Goal: Information Seeking & Learning: Learn about a topic

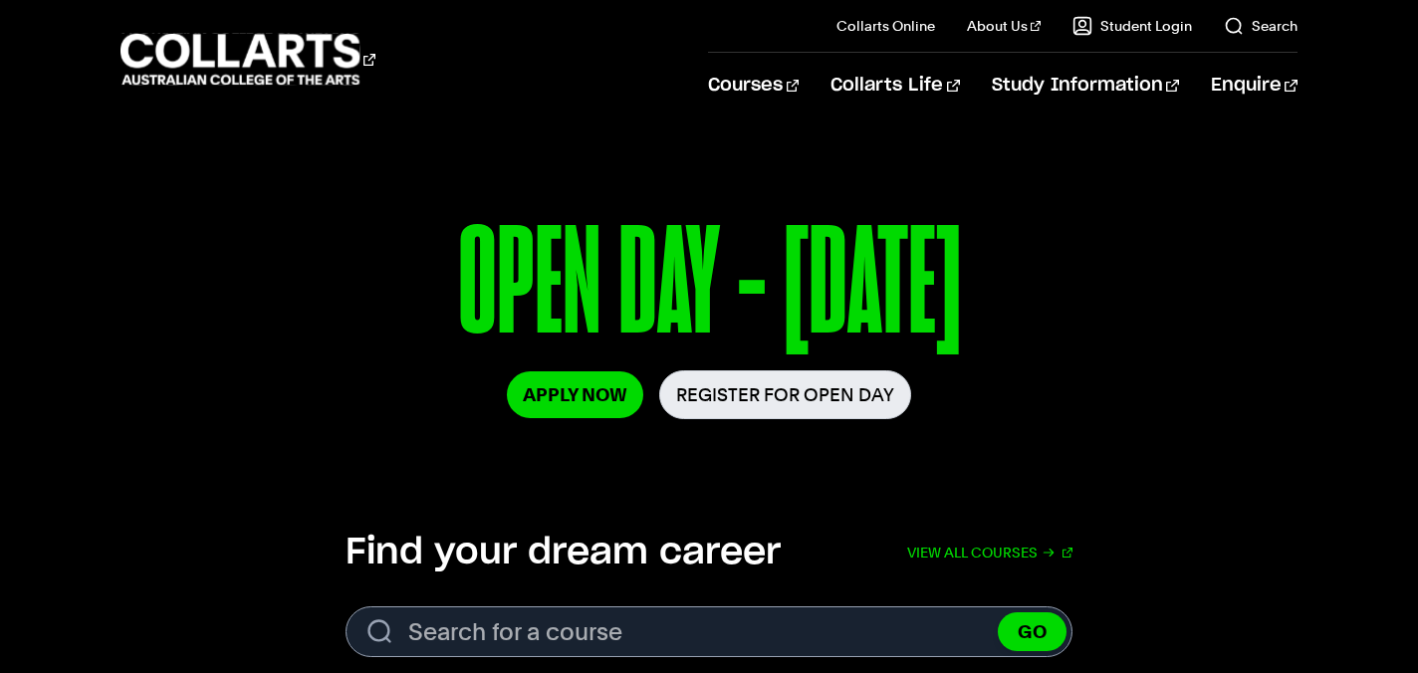
scroll to position [257, 0]
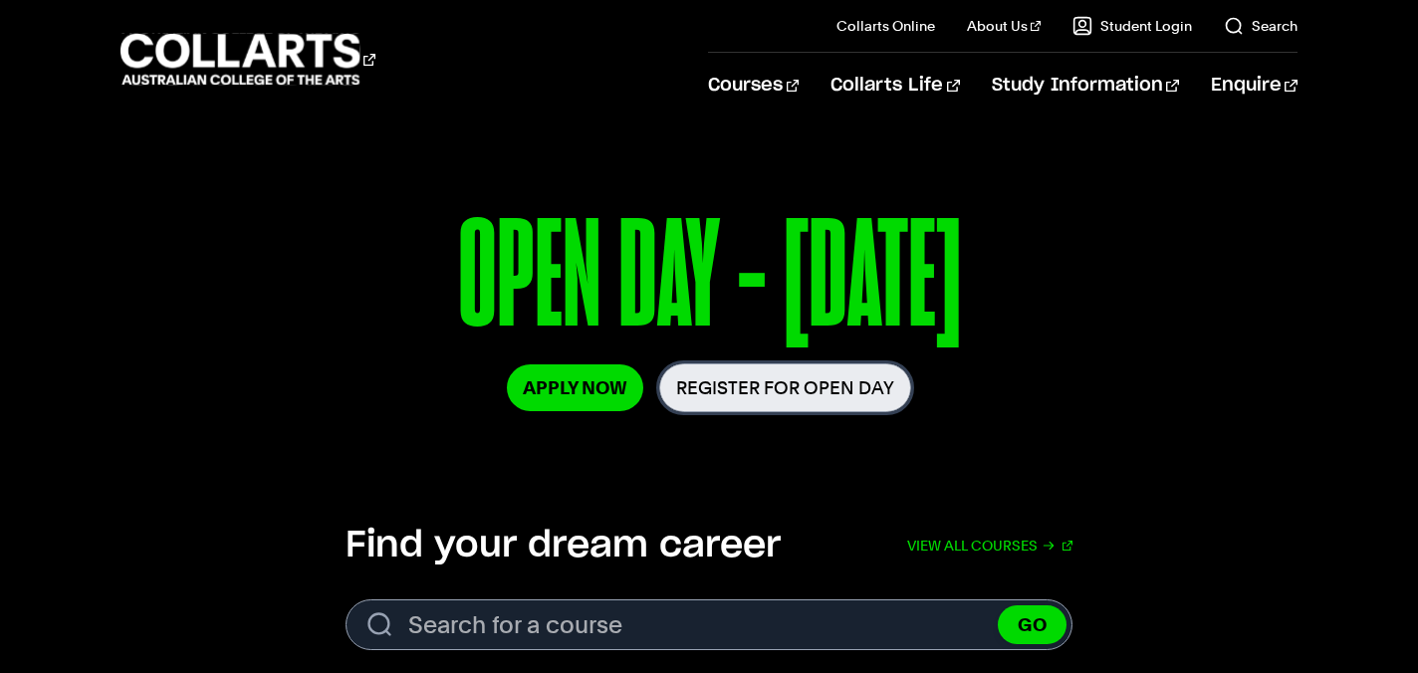
click at [816, 384] on link "Register for Open Day" at bounding box center [785, 388] width 252 height 49
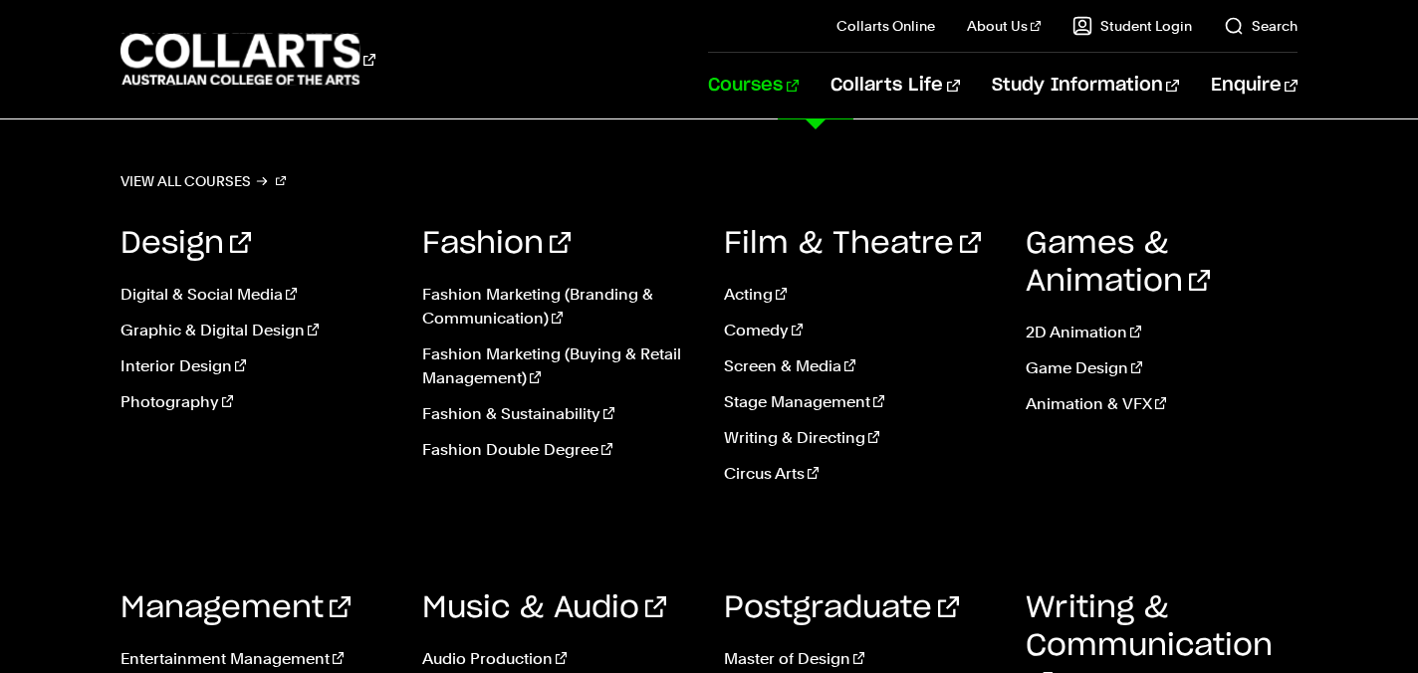
scroll to position [1763, 0]
click at [223, 599] on link "Management" at bounding box center [236, 609] width 230 height 30
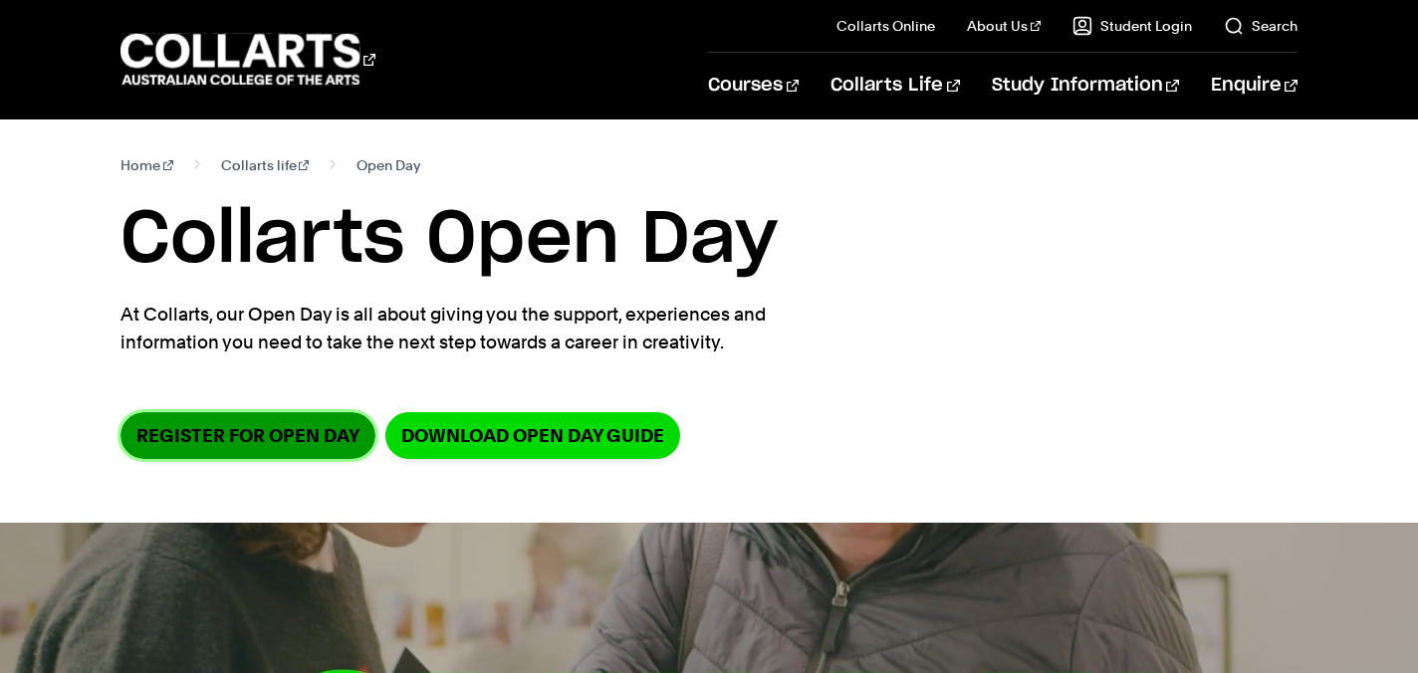
click at [297, 442] on link "Register for Open Day" at bounding box center [248, 435] width 255 height 47
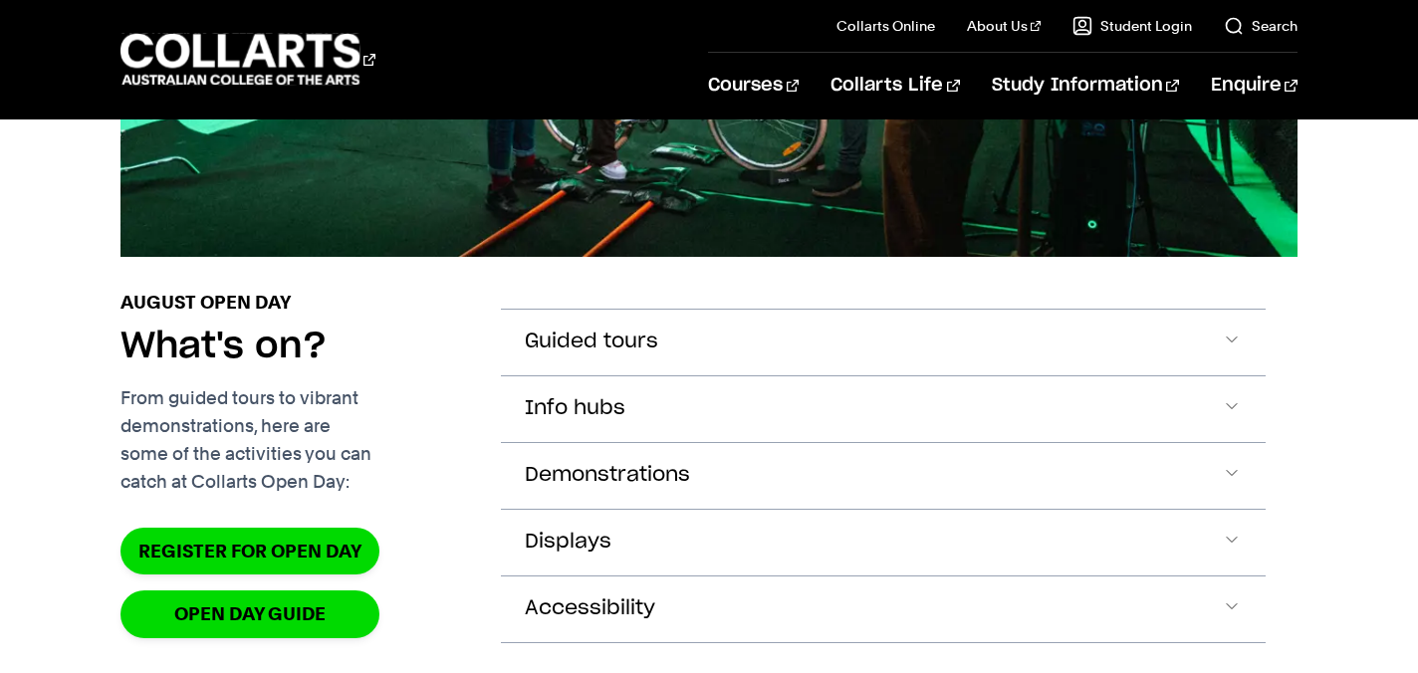
scroll to position [1930, 0]
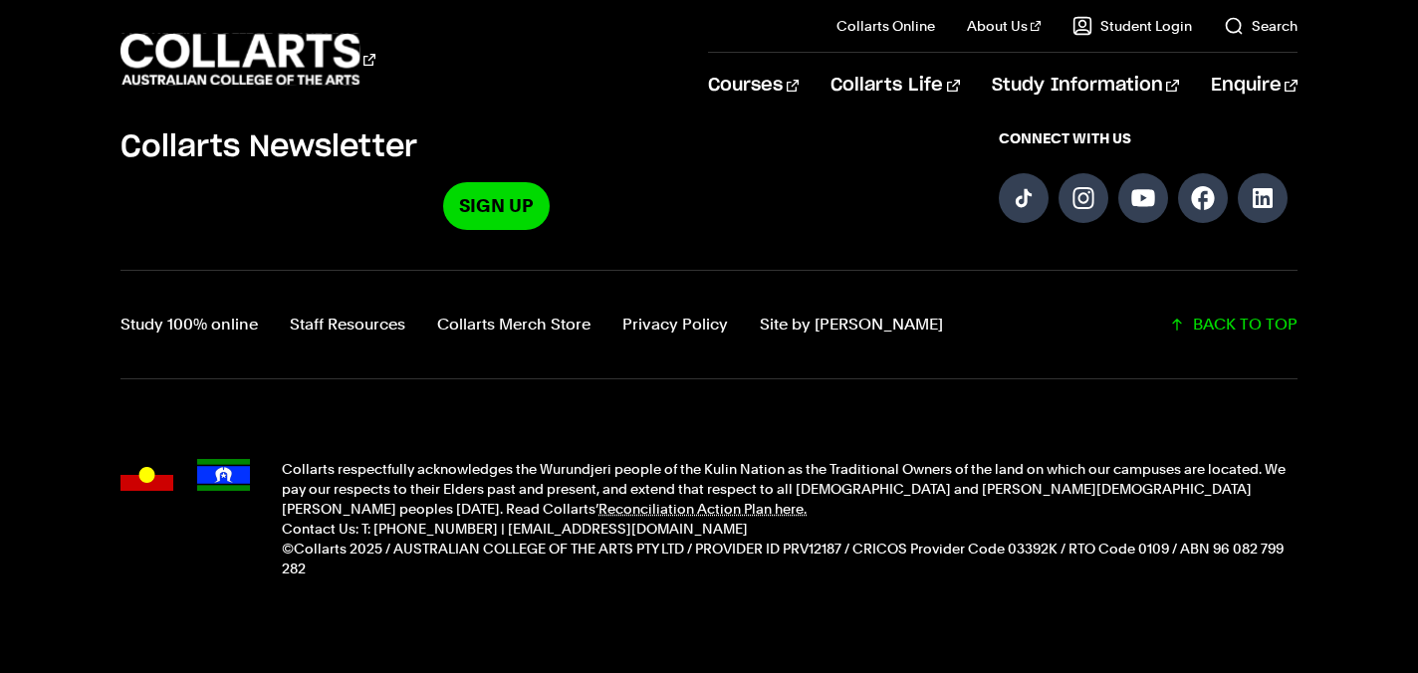
scroll to position [919, 0]
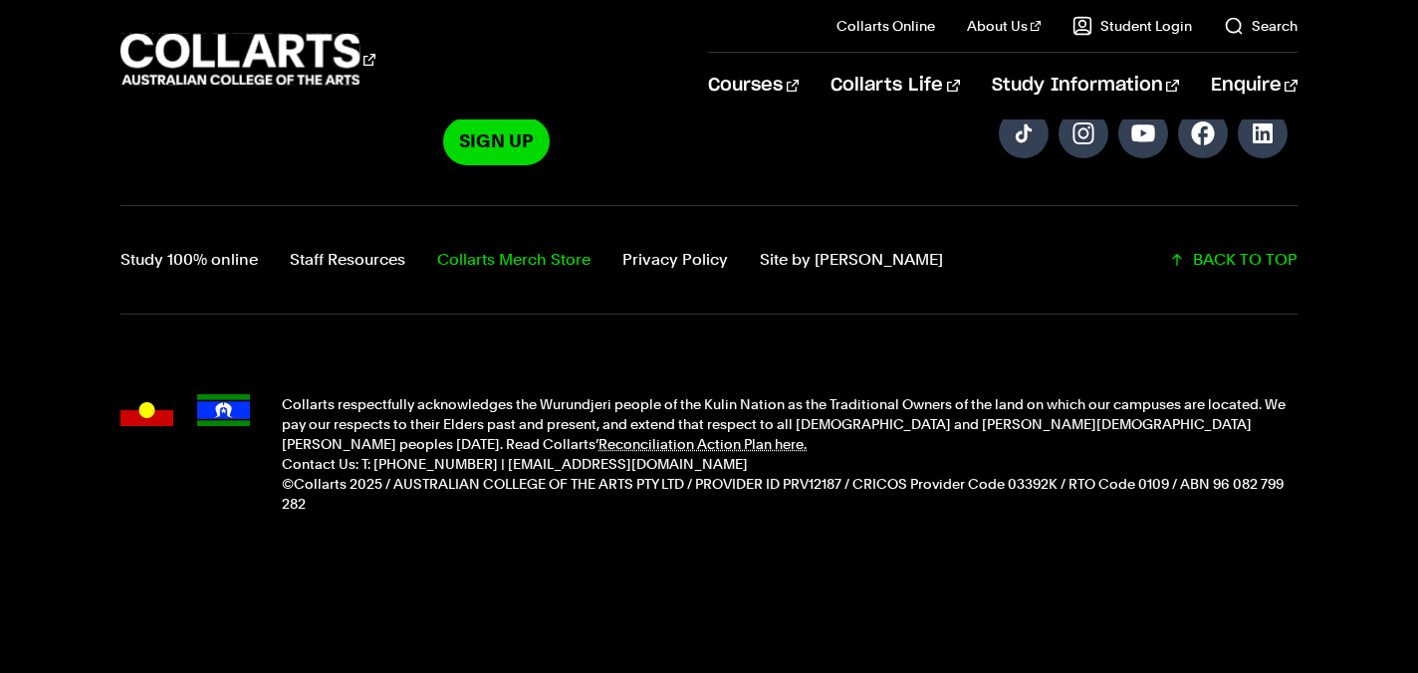
click at [508, 265] on link "Collarts Merch Store" at bounding box center [513, 260] width 153 height 28
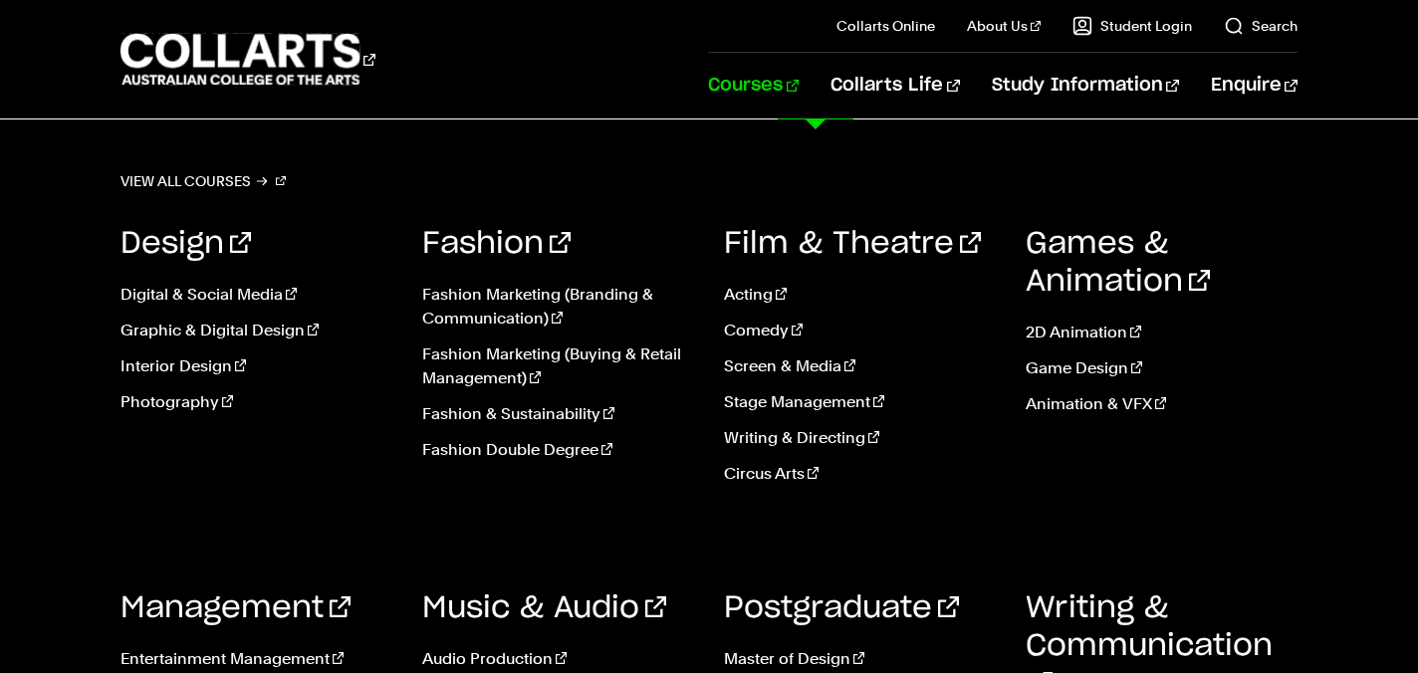
scroll to position [220, 0]
click at [211, 177] on link "View all courses" at bounding box center [203, 181] width 165 height 28
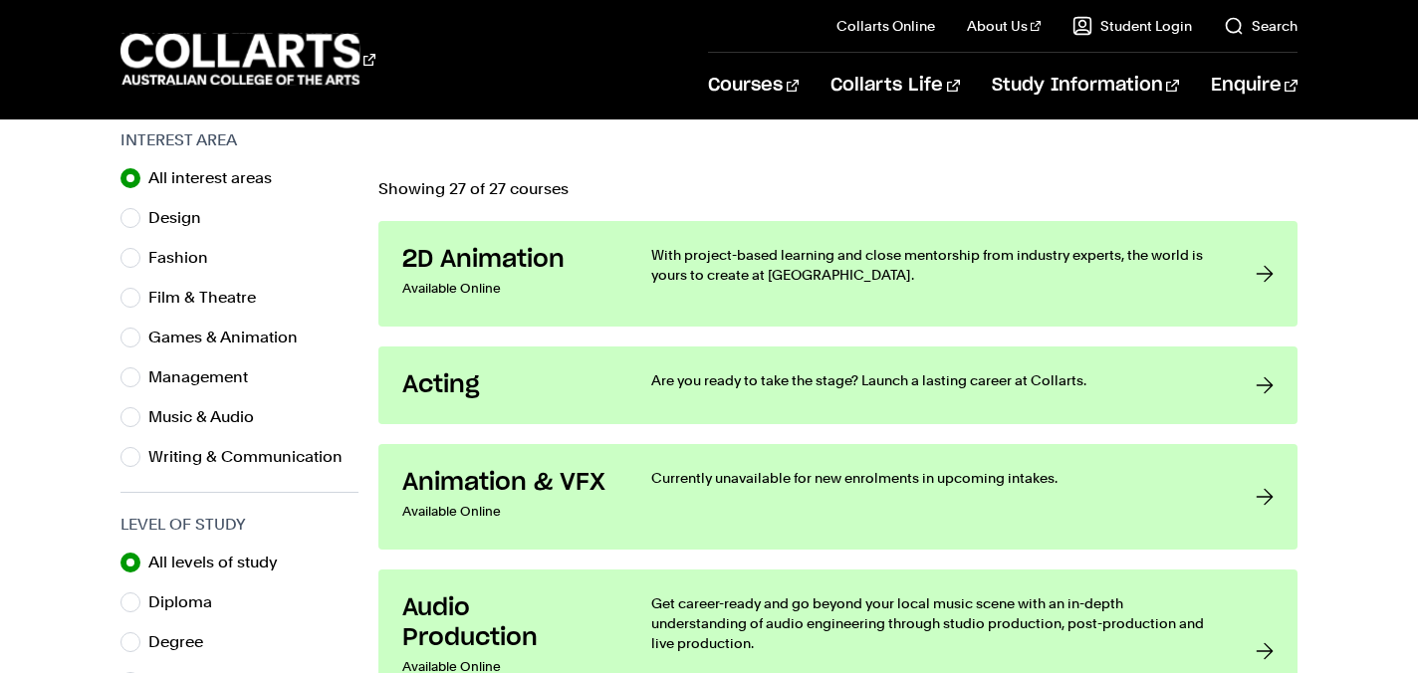
scroll to position [653, 0]
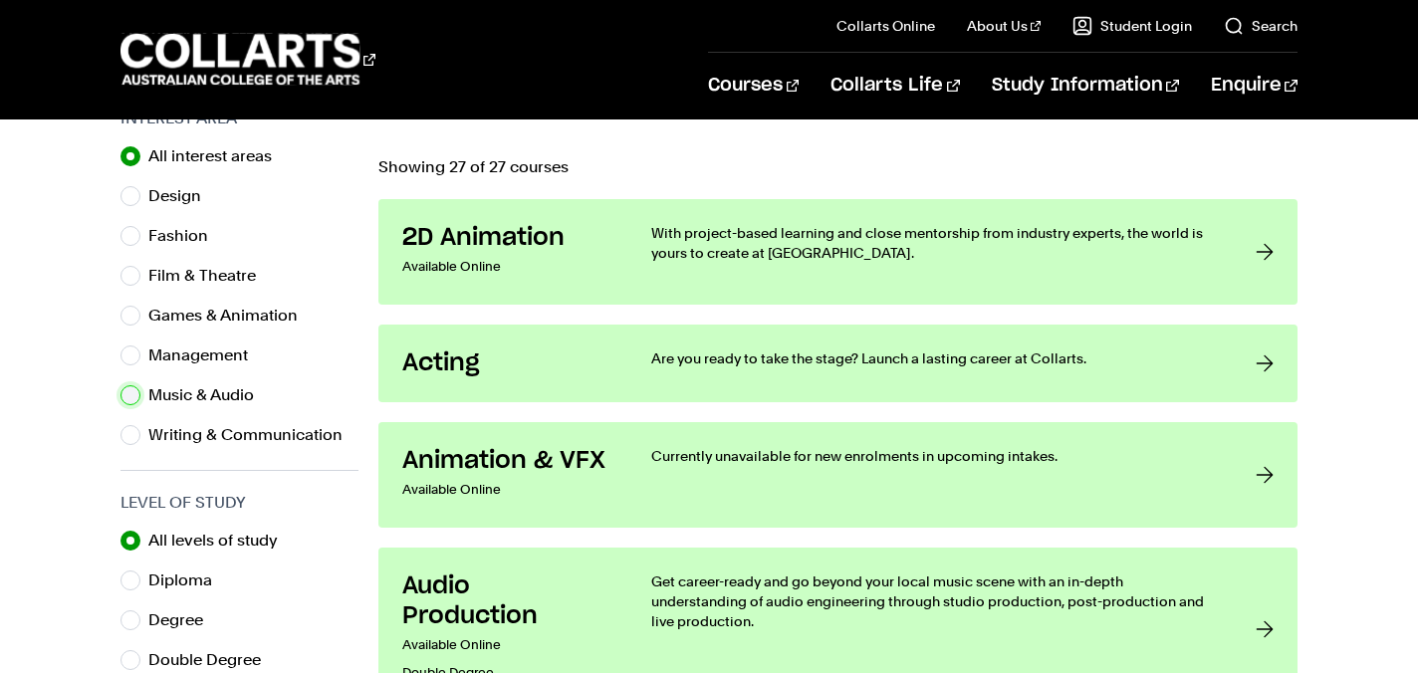
click at [130, 399] on input "Music & Audio" at bounding box center [131, 395] width 20 height 20
radio input "true"
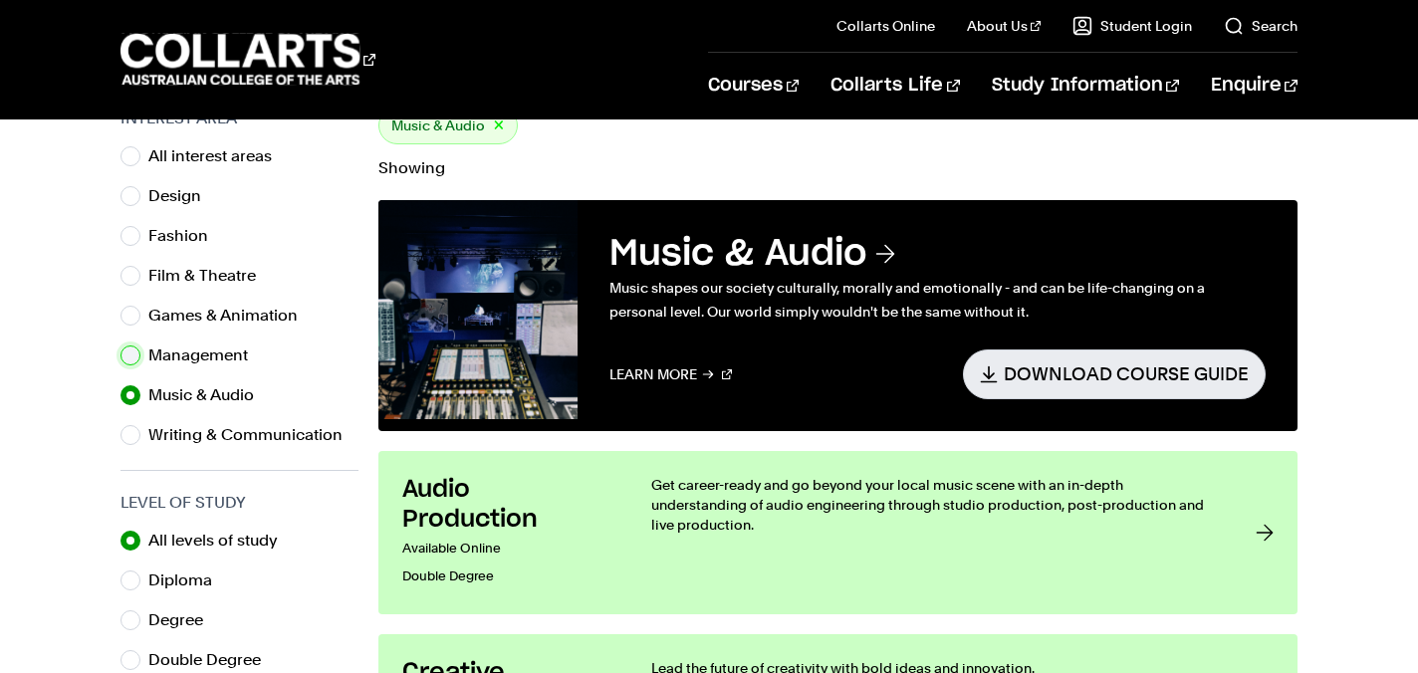
click at [131, 358] on input "Management" at bounding box center [131, 356] width 20 height 20
radio input "true"
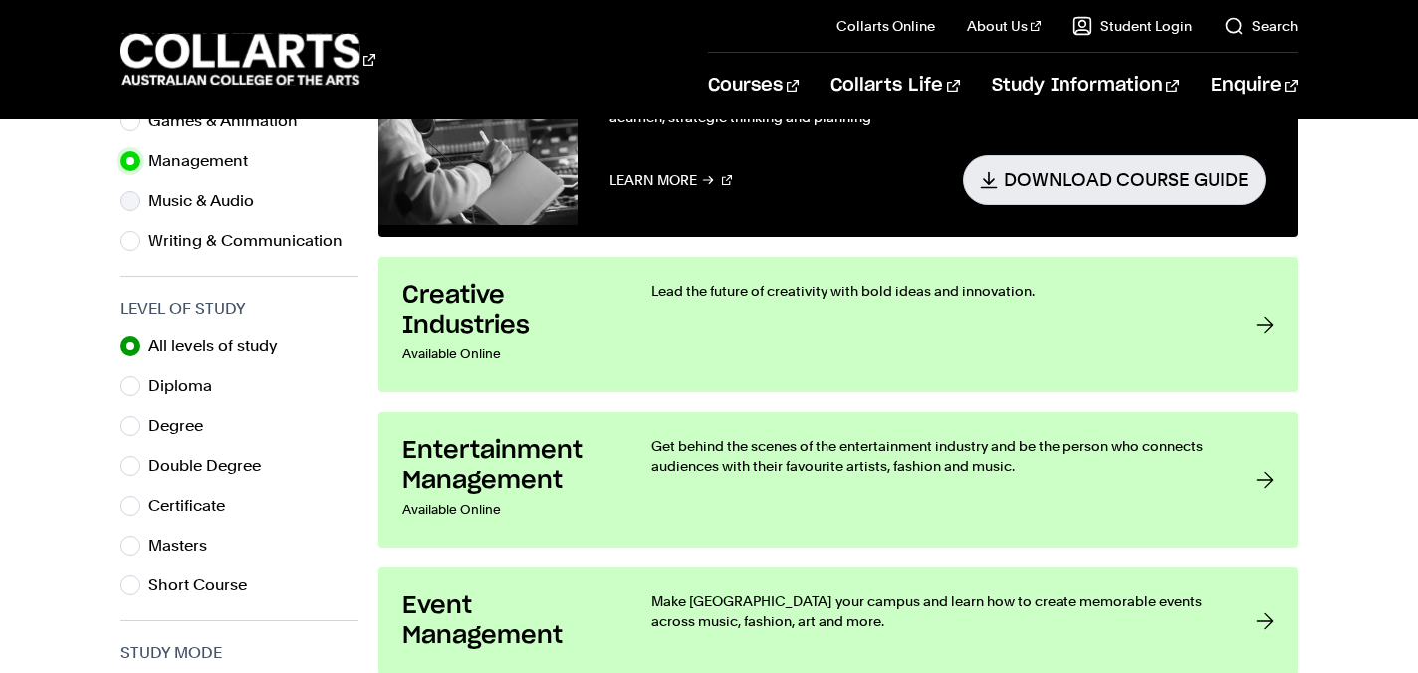
scroll to position [851, 0]
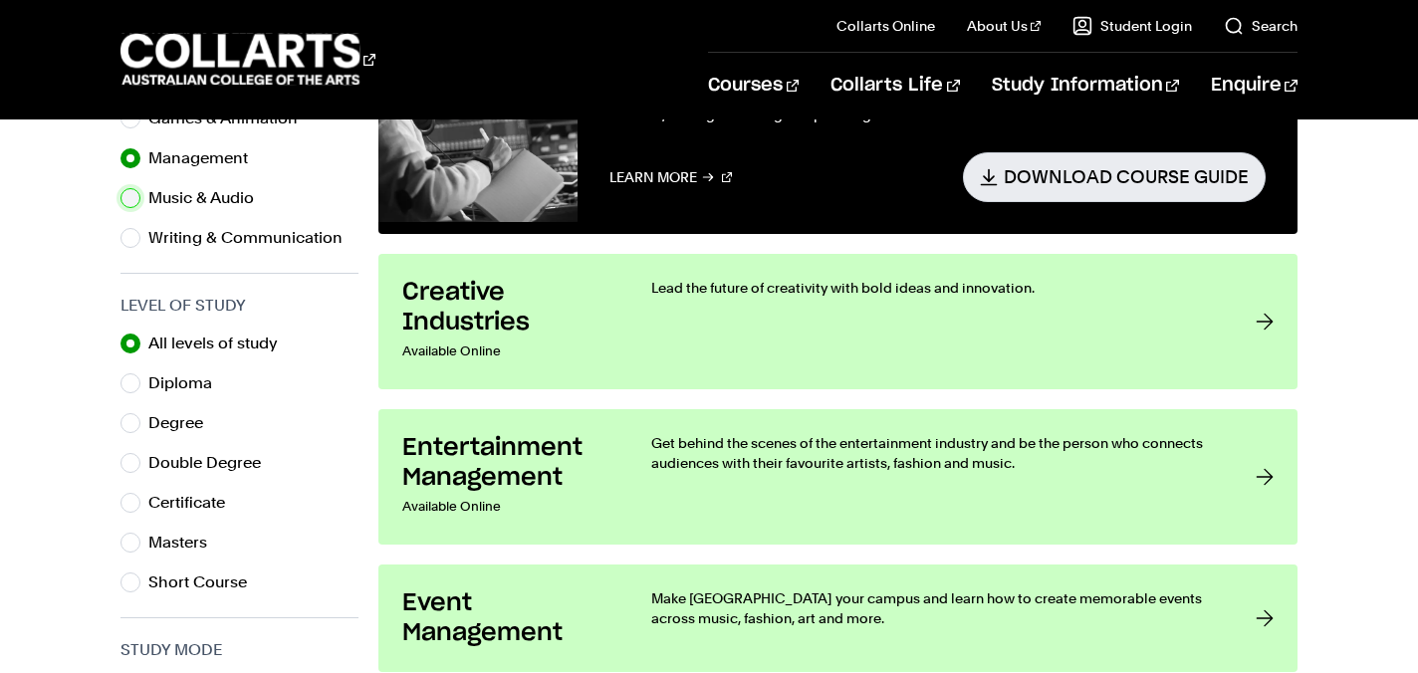
click at [130, 190] on input "Music & Audio" at bounding box center [131, 198] width 20 height 20
radio input "true"
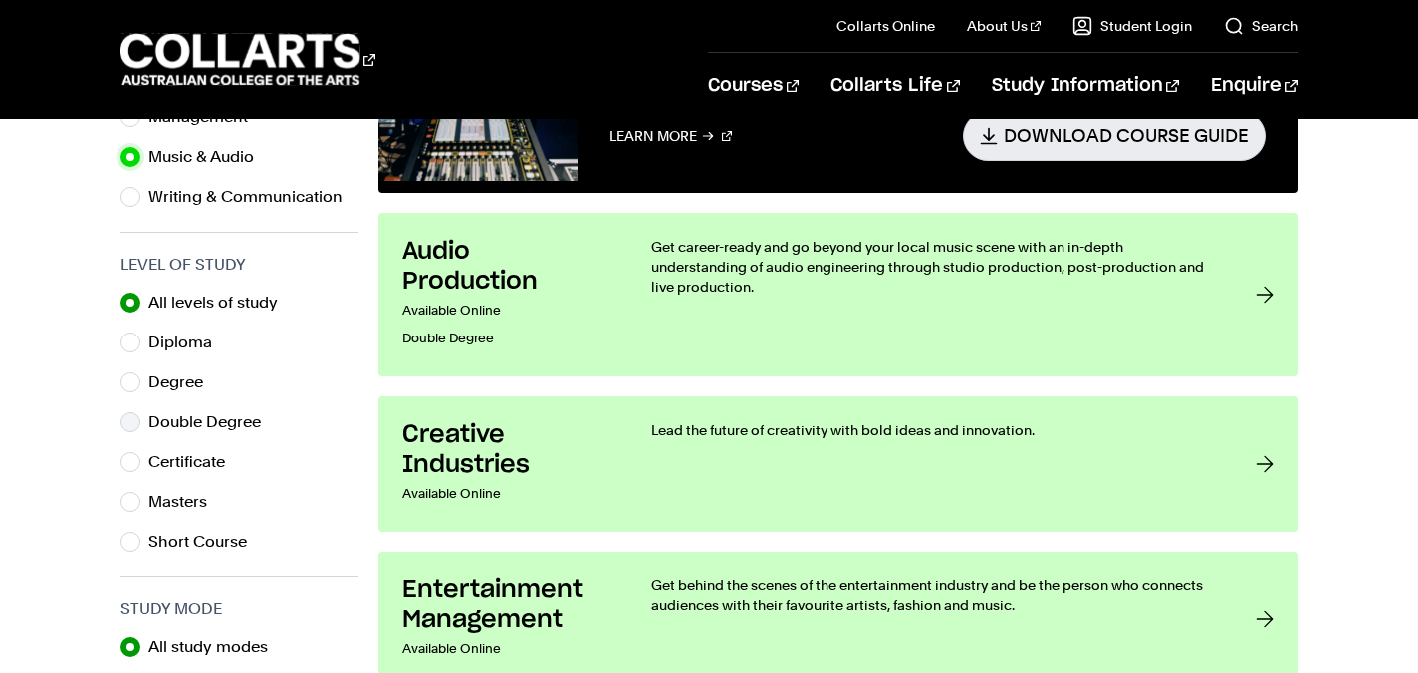
scroll to position [869, 0]
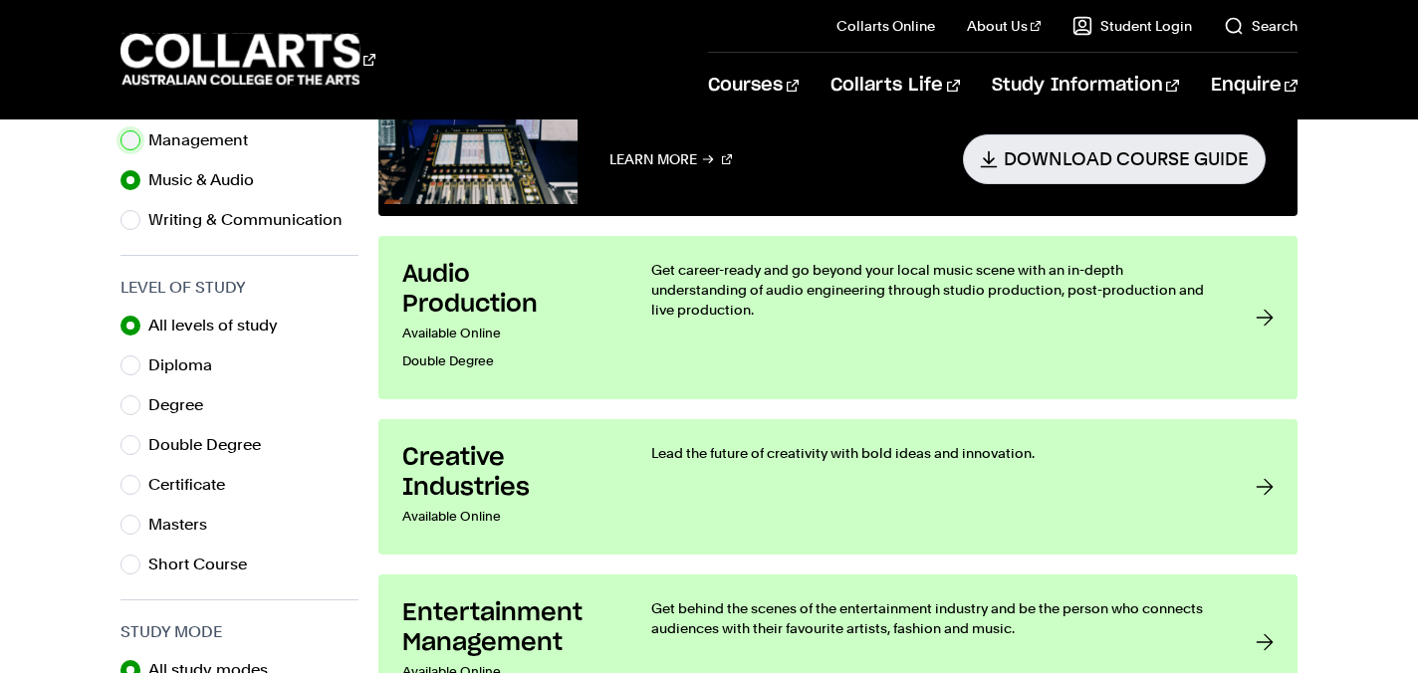
click at [133, 141] on input "Management" at bounding box center [131, 140] width 20 height 20
radio input "true"
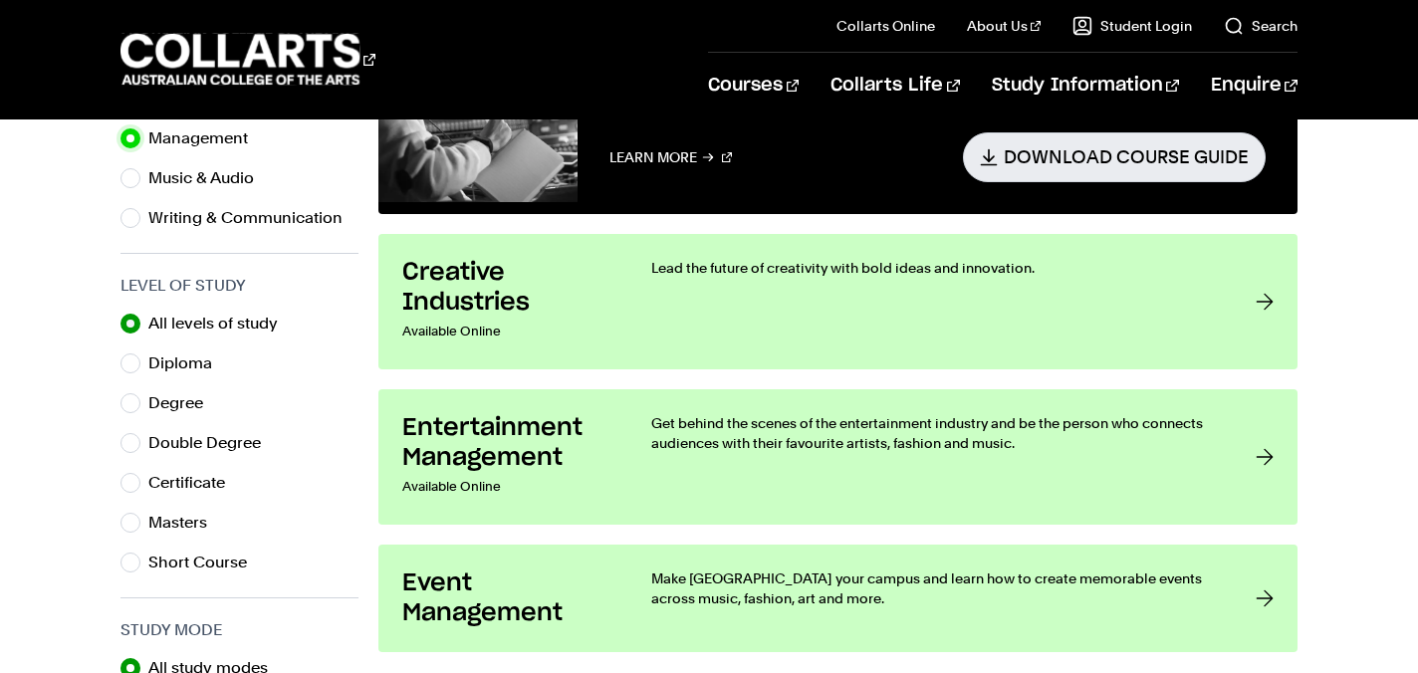
scroll to position [848, 0]
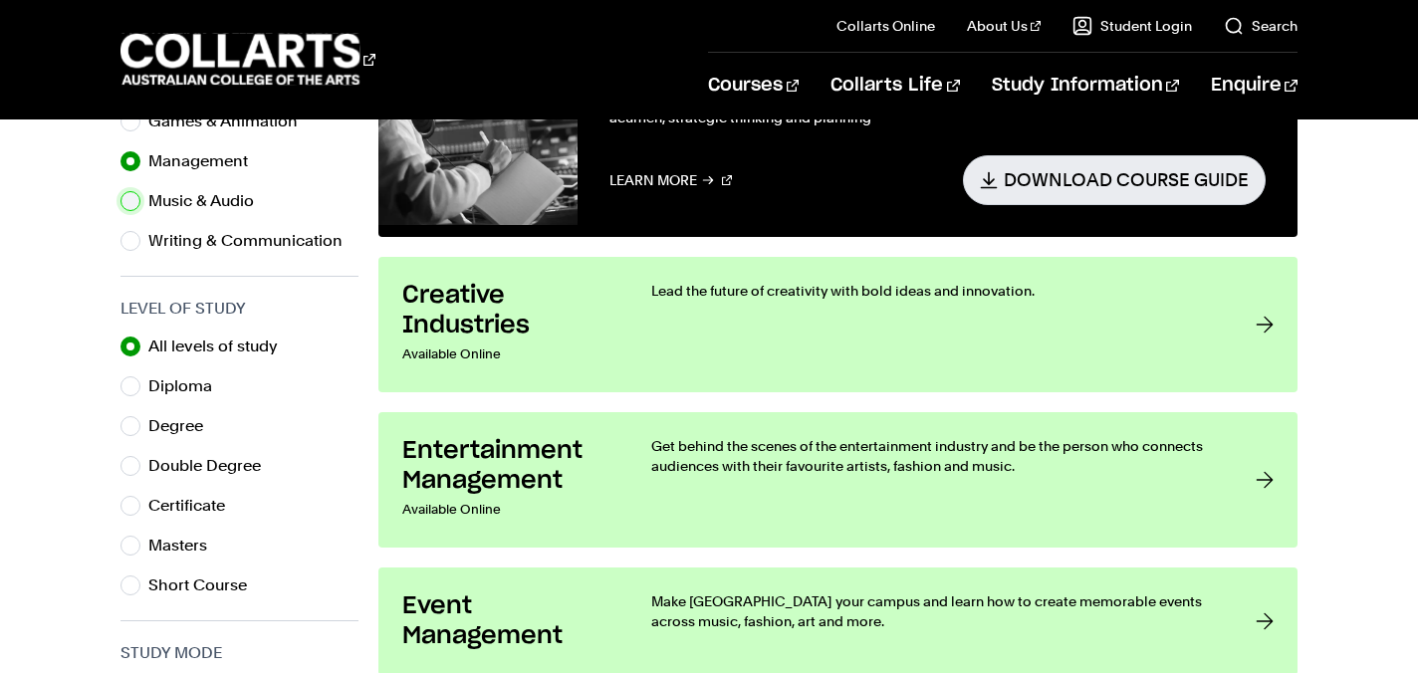
click at [128, 203] on input "Music & Audio" at bounding box center [131, 201] width 20 height 20
radio input "true"
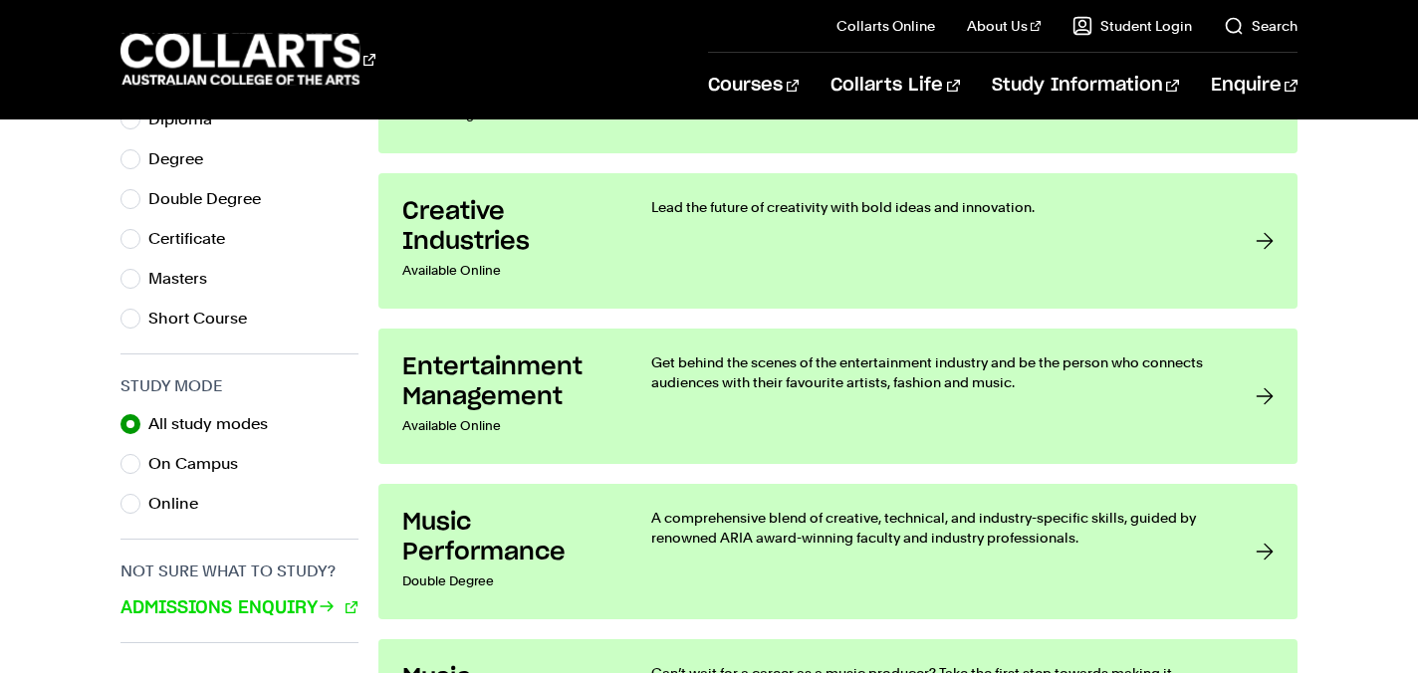
scroll to position [1125, 0]
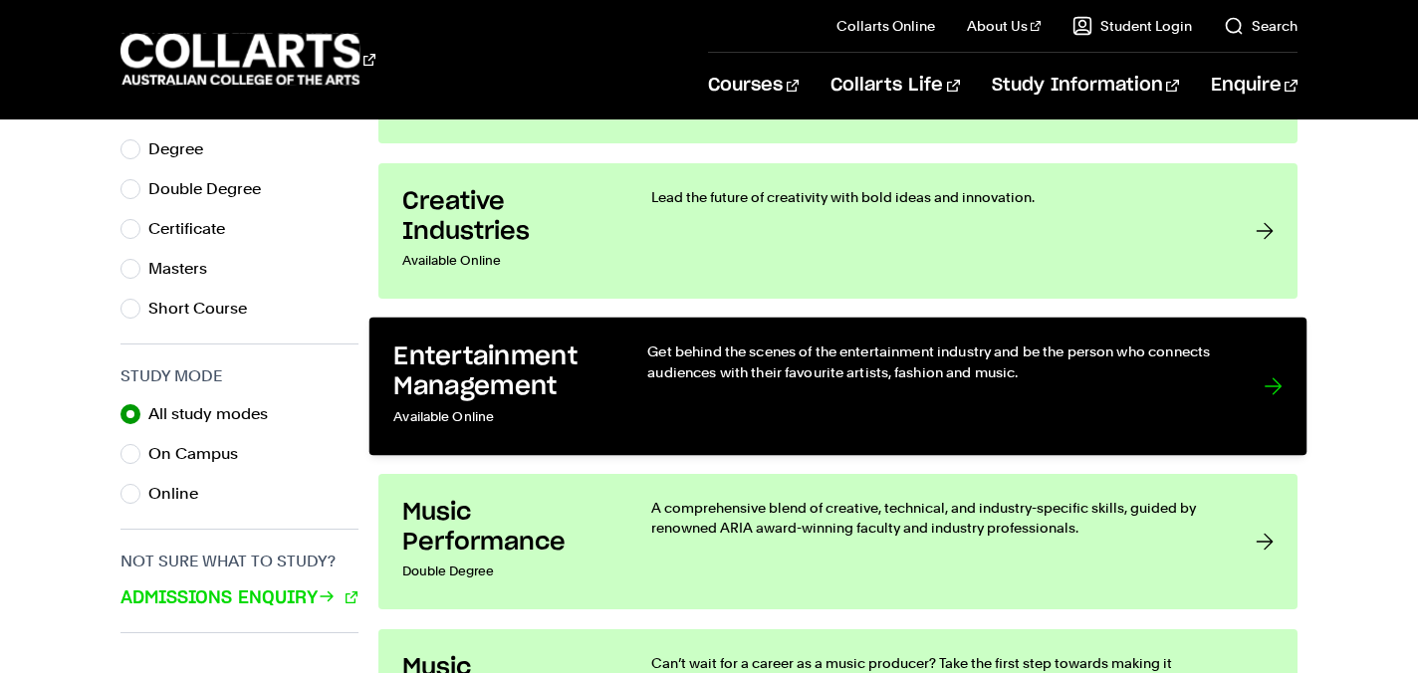
click at [800, 398] on div "Get behind the scenes of the entertainment industry and be the person who conne…" at bounding box center [935, 387] width 576 height 90
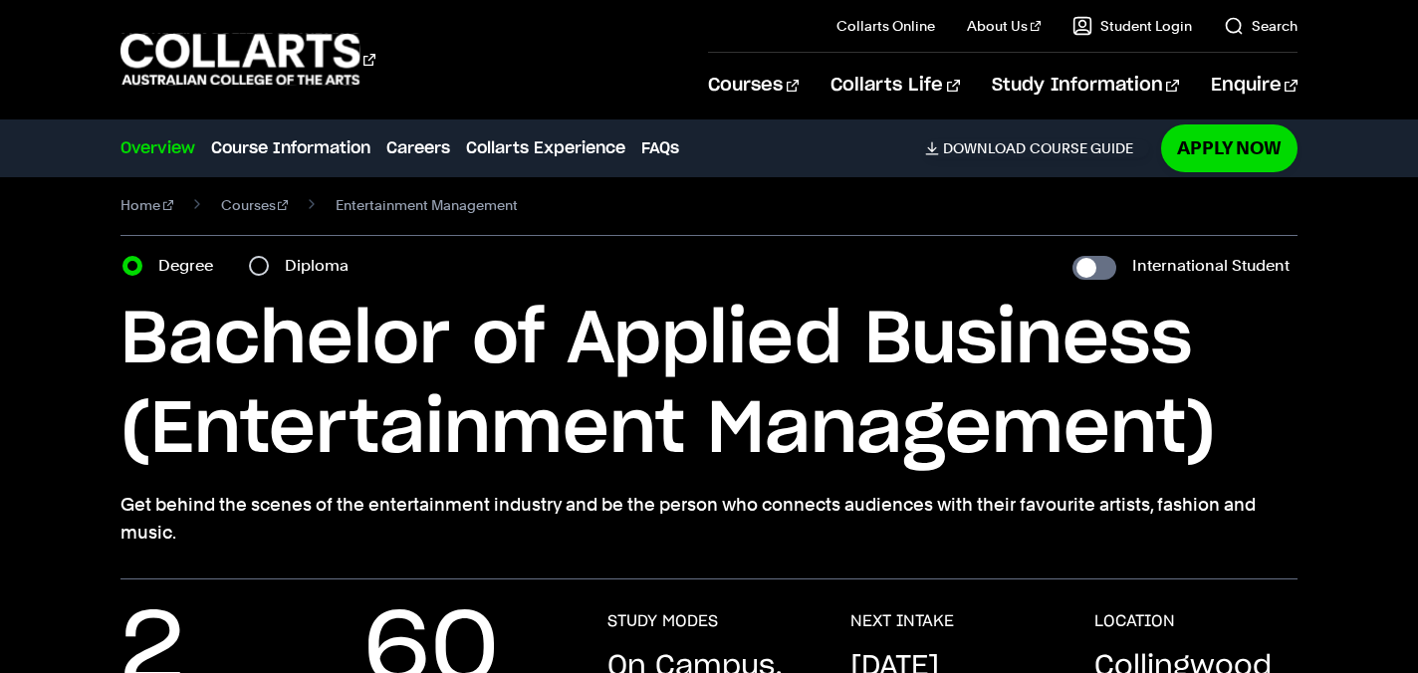
scroll to position [19, 0]
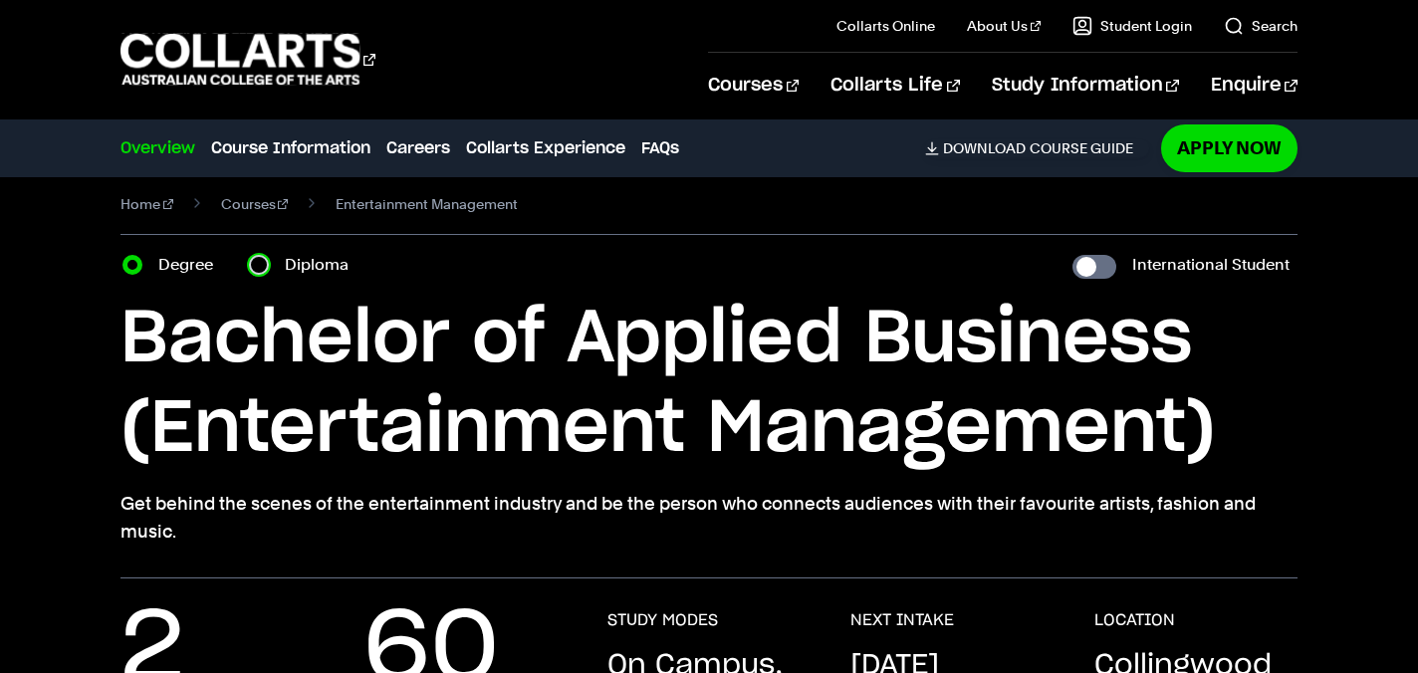
click at [267, 267] on input "Diploma" at bounding box center [259, 265] width 20 height 20
radio input "true"
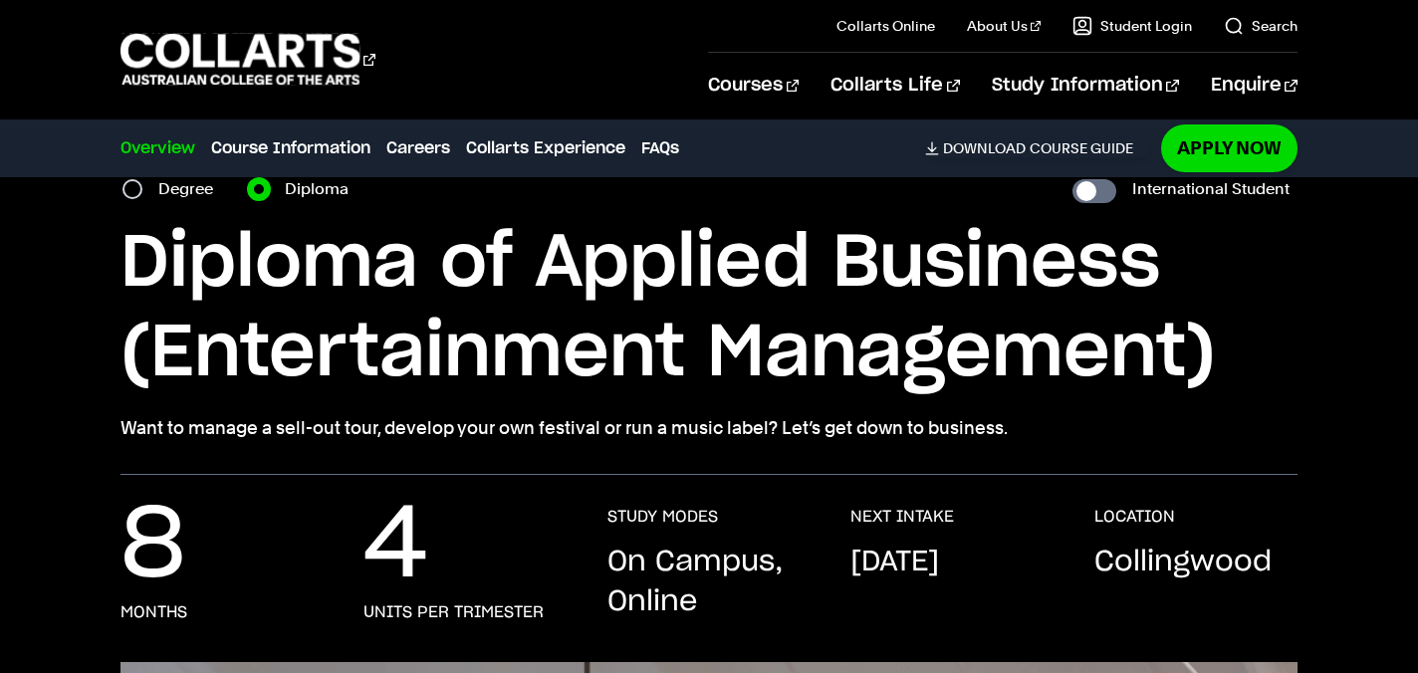
scroll to position [83, 0]
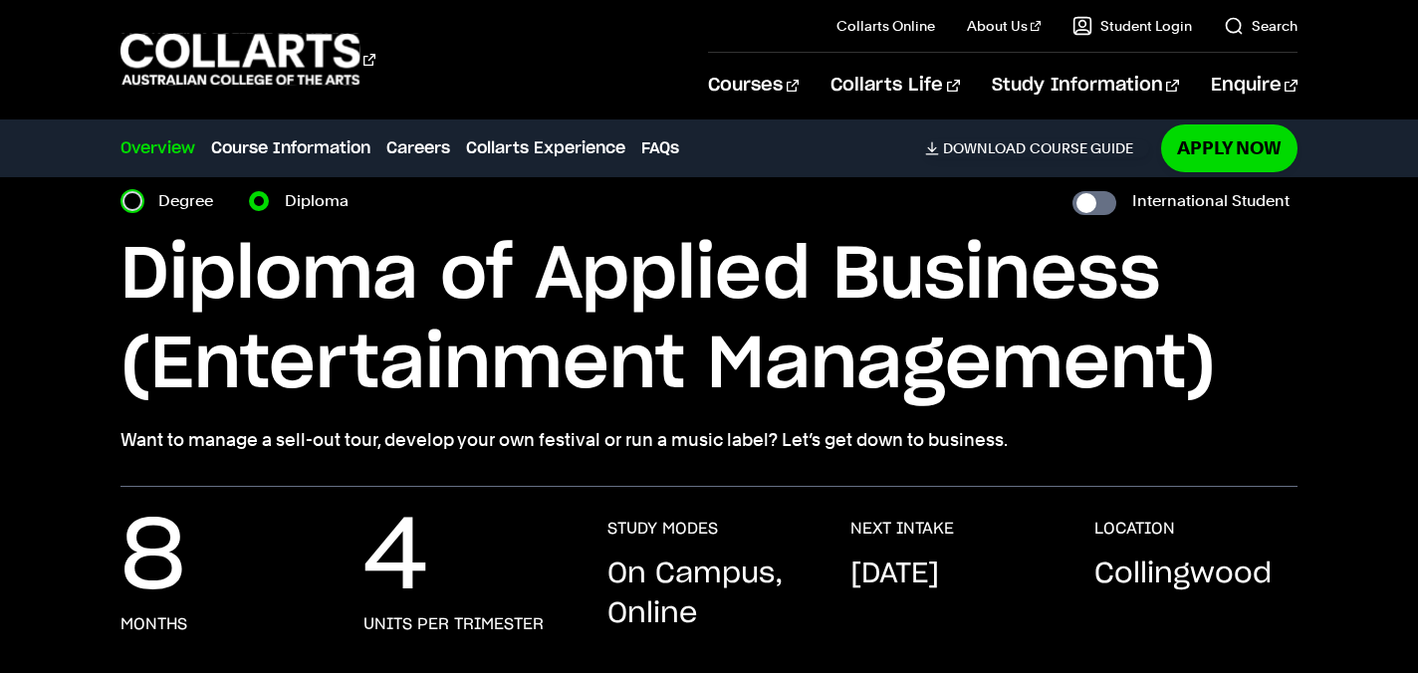
click at [139, 200] on input "Degree" at bounding box center [133, 201] width 20 height 20
radio input "true"
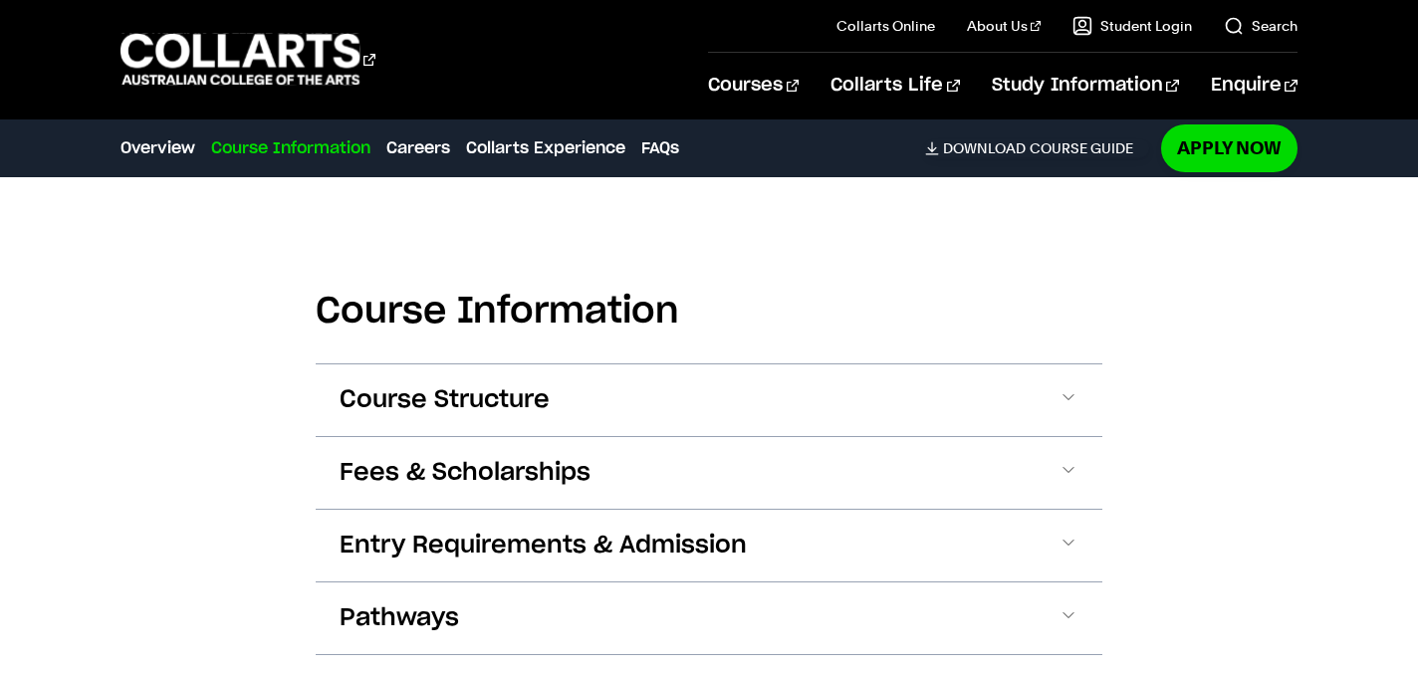
scroll to position [2857, 0]
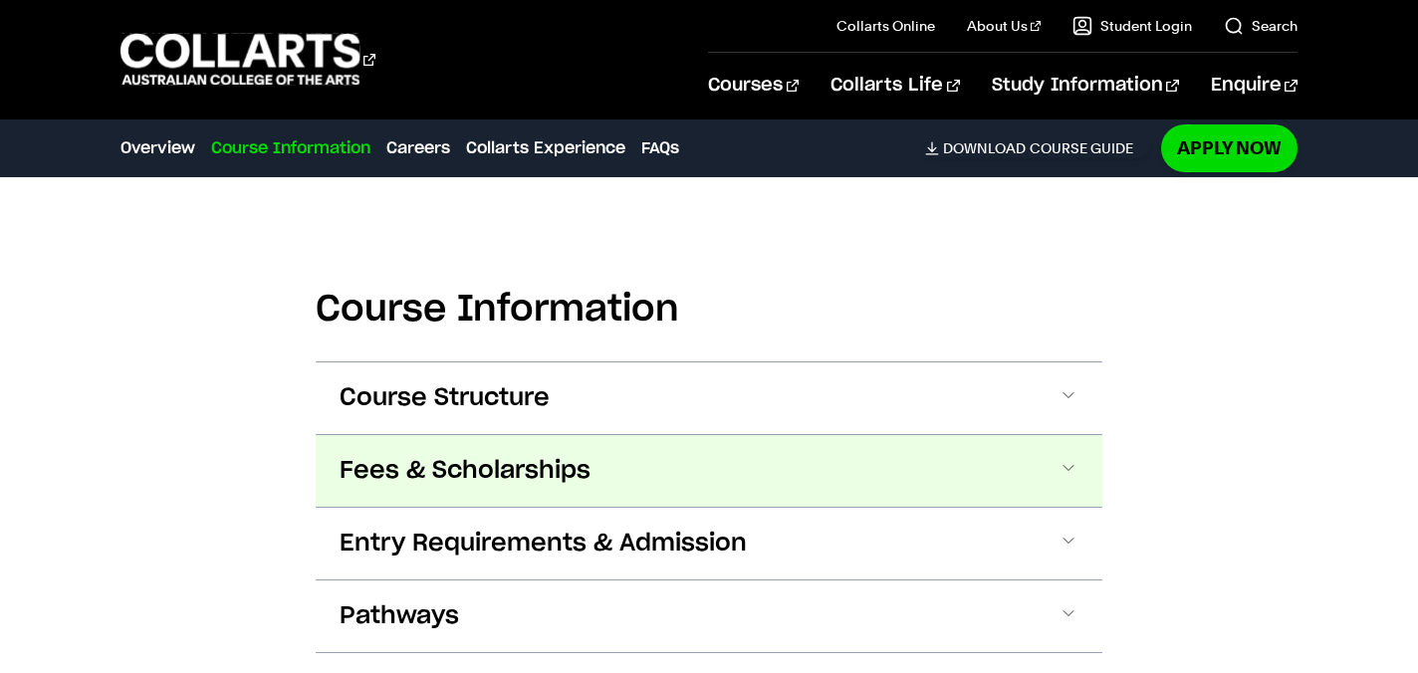
click at [1018, 435] on button "Fees & Scholarships" at bounding box center [709, 471] width 787 height 72
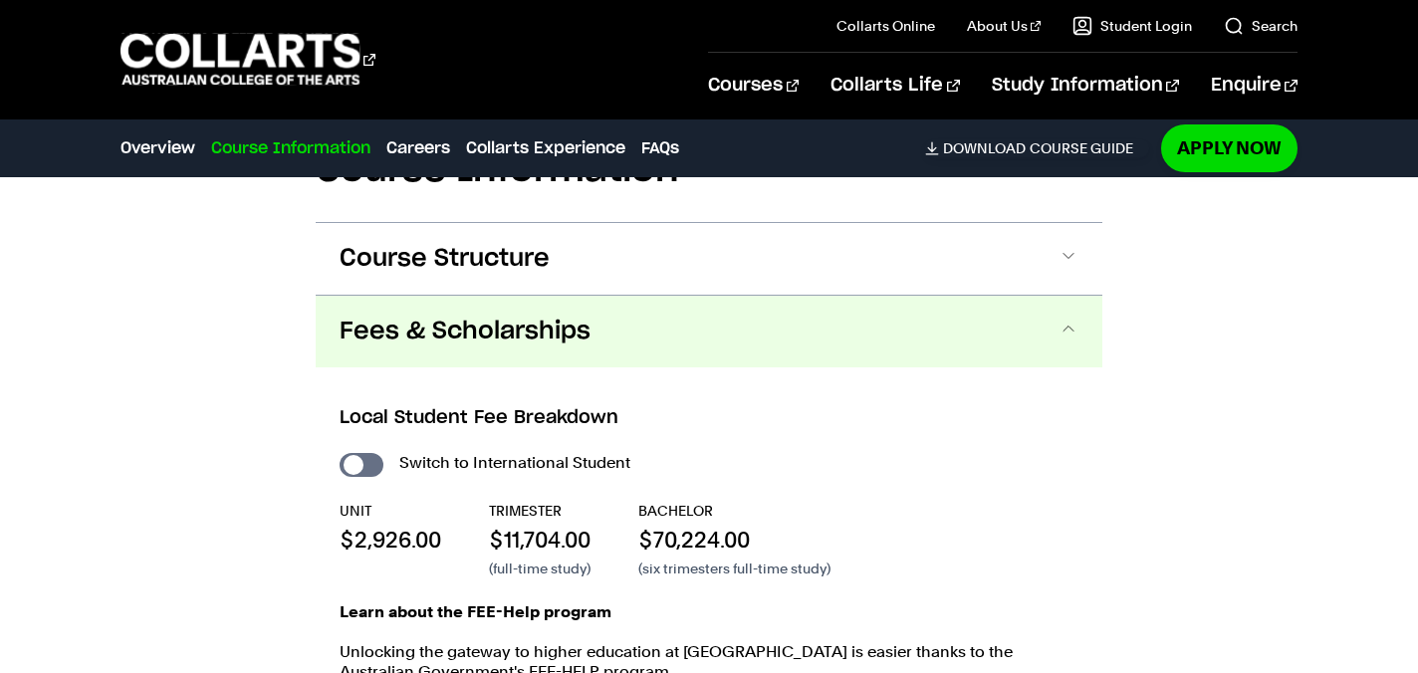
scroll to position [3028, 0]
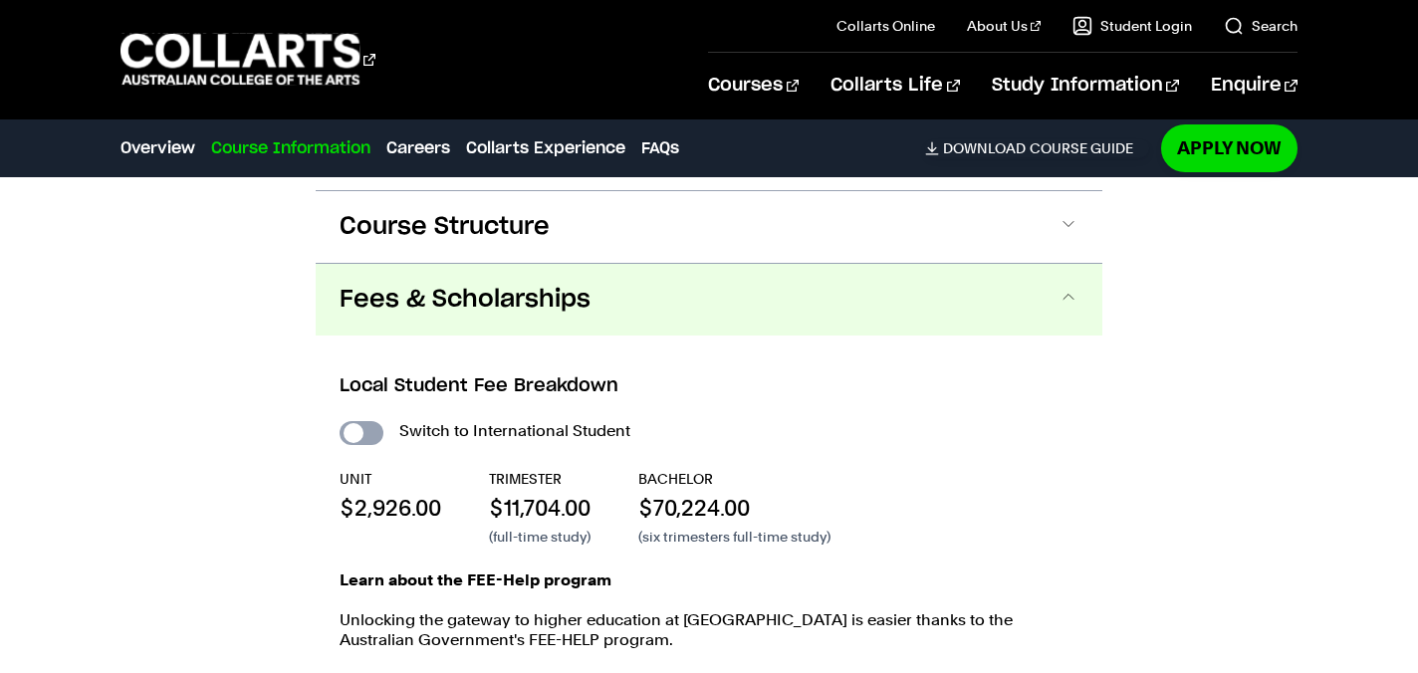
click at [356, 421] on input "International Student" at bounding box center [362, 433] width 44 height 24
checkbox input "true"
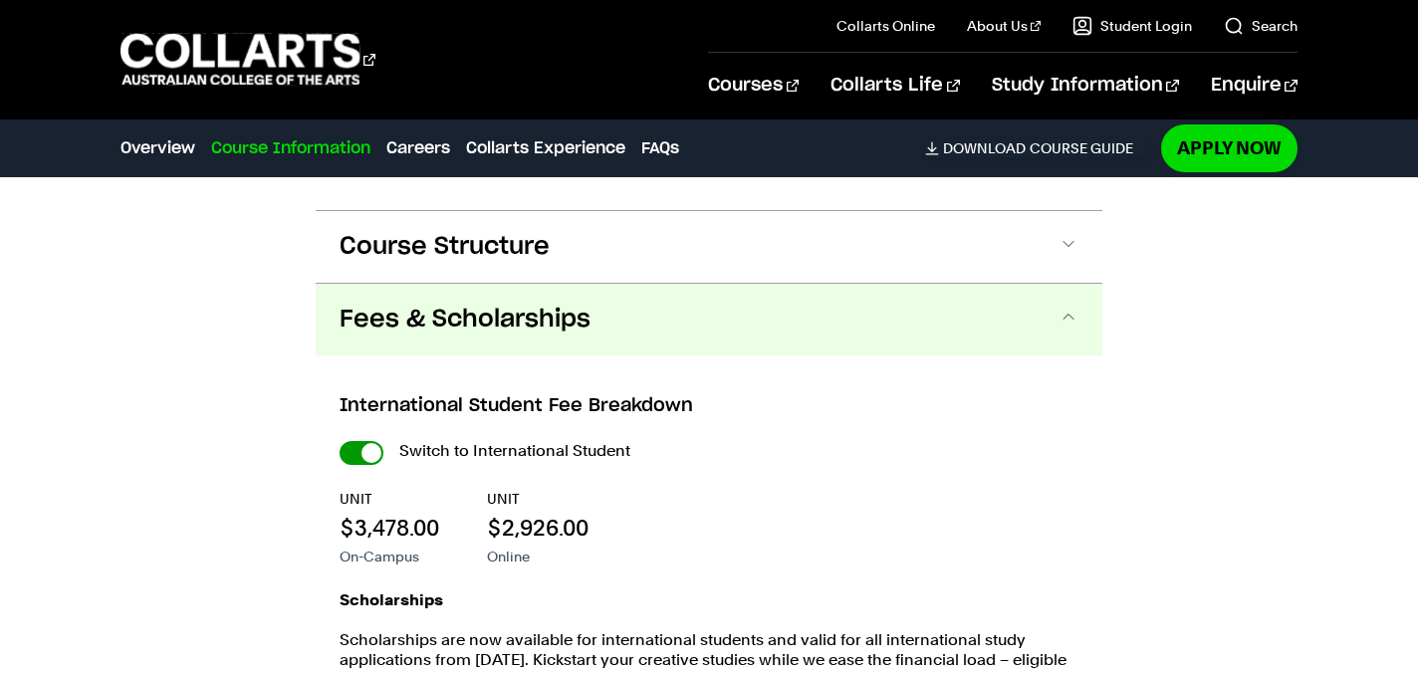
click at [0, 0] on input "International Student" at bounding box center [0, 0] width 0 height 0
checkbox input "false"
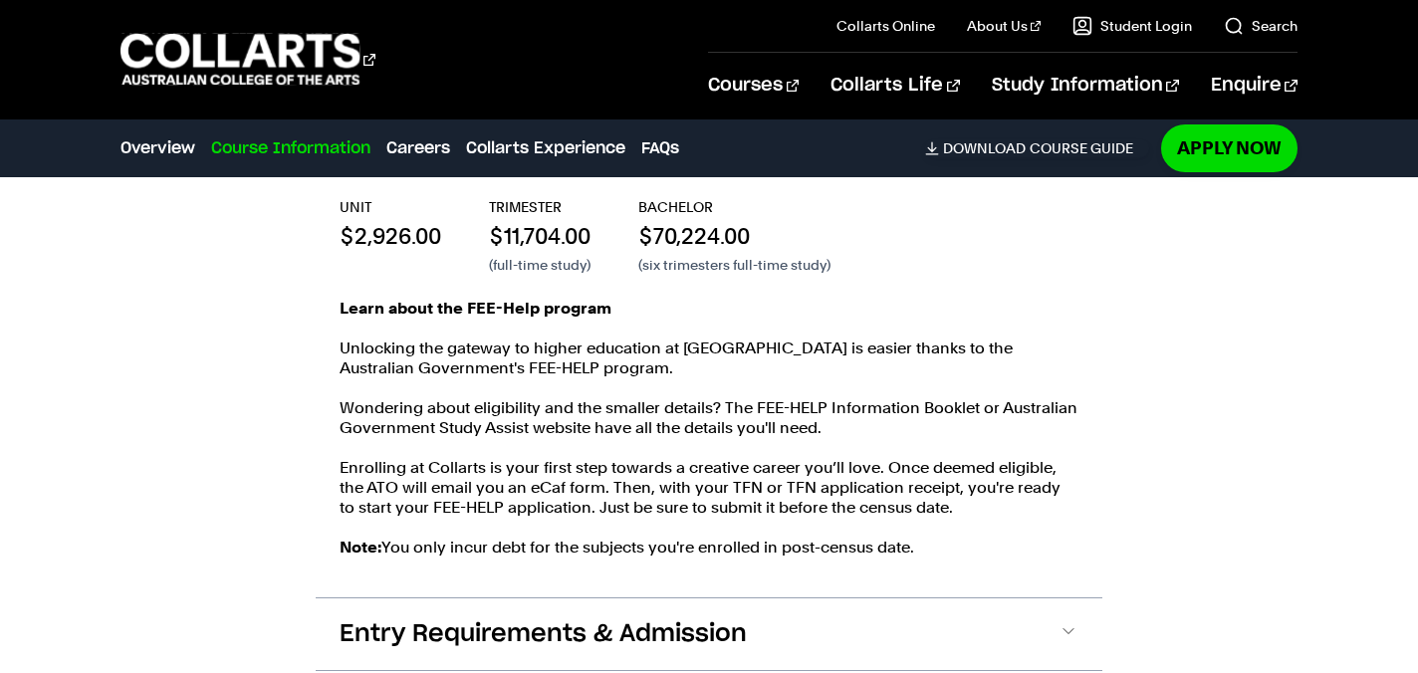
scroll to position [3298, 0]
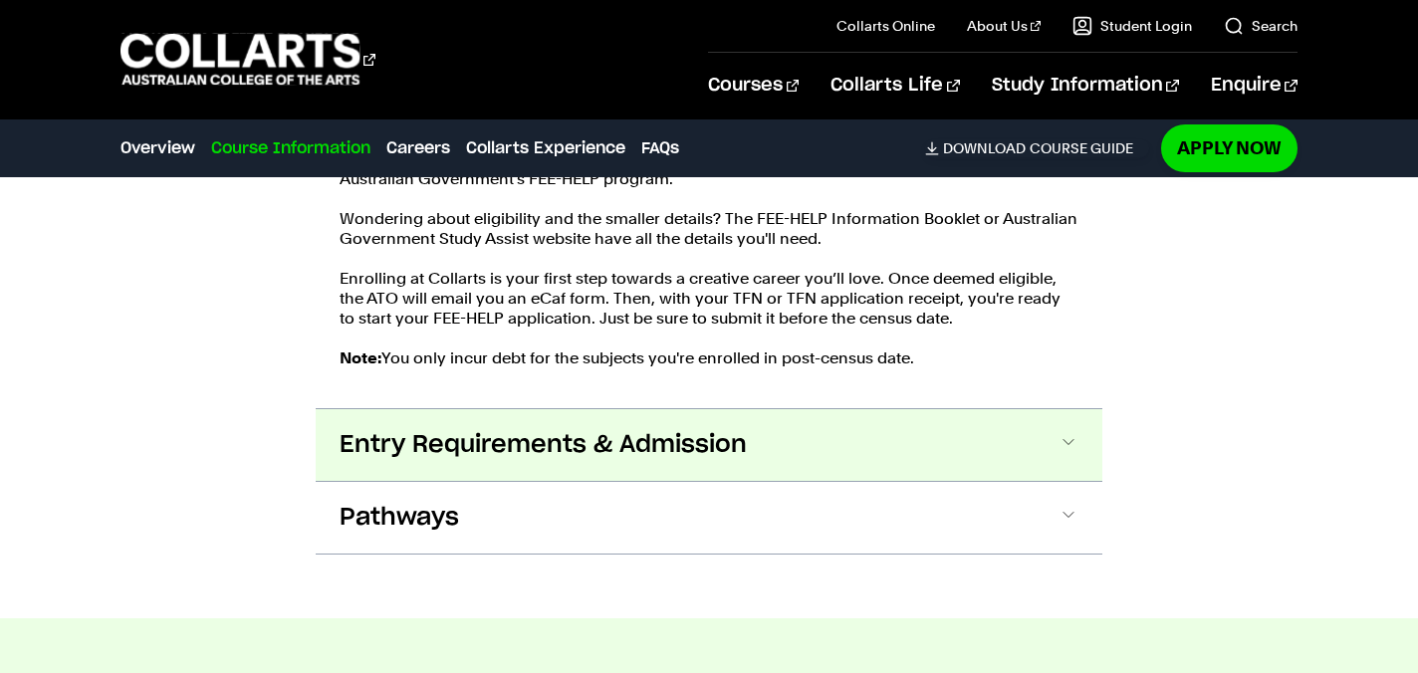
click at [891, 409] on button "Entry Requirements & Admission" at bounding box center [709, 445] width 787 height 72
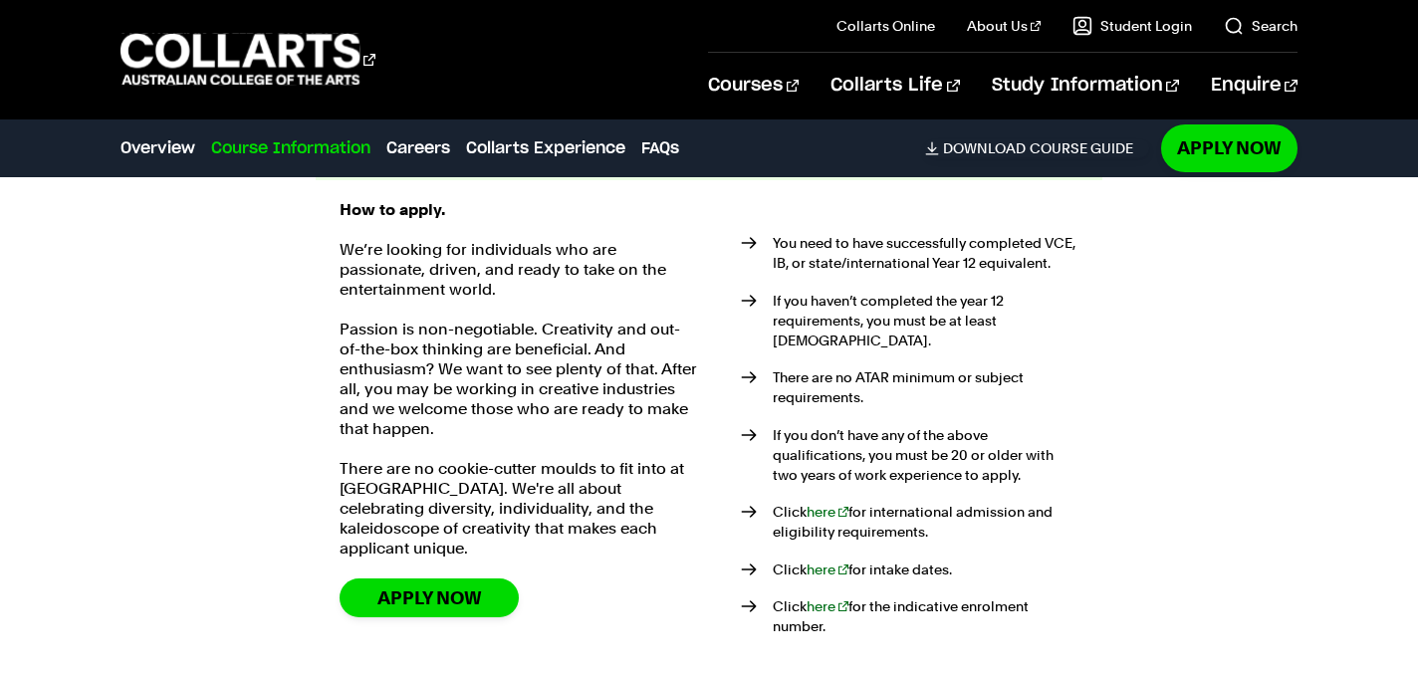
scroll to position [3799, 0]
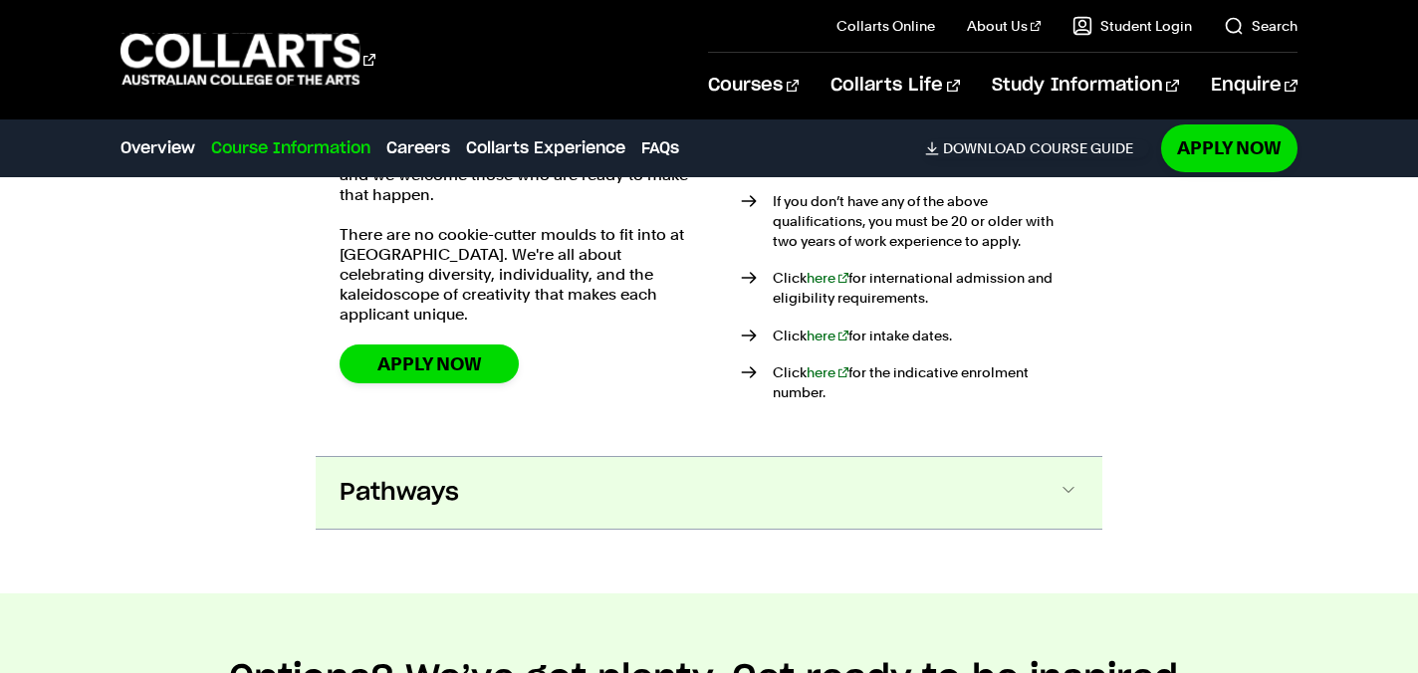
click at [739, 457] on button "Pathways" at bounding box center [709, 493] width 787 height 72
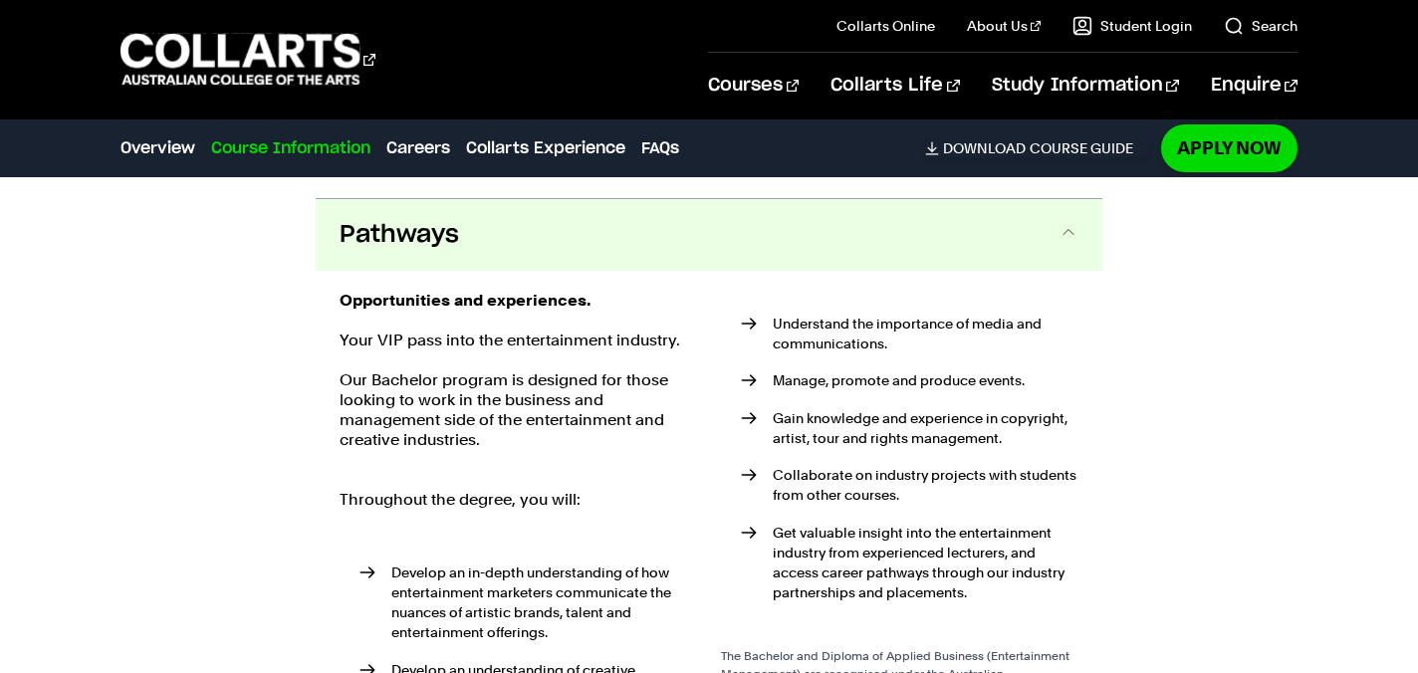
scroll to position [4286, 0]
